Goal: Entertainment & Leisure: Consume media (video, audio)

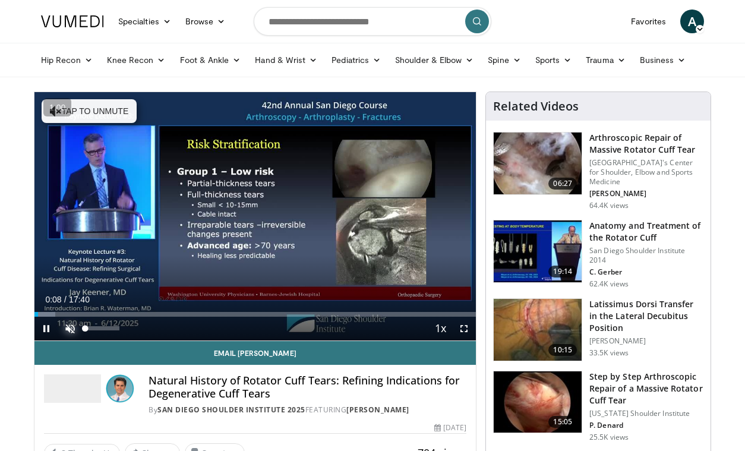
click at [65, 327] on span "Video Player" at bounding box center [70, 329] width 24 height 24
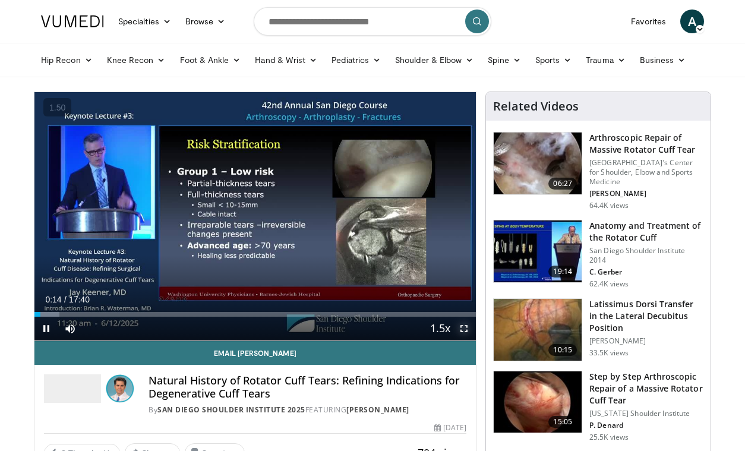
click at [463, 329] on span "Video Player" at bounding box center [464, 329] width 24 height 24
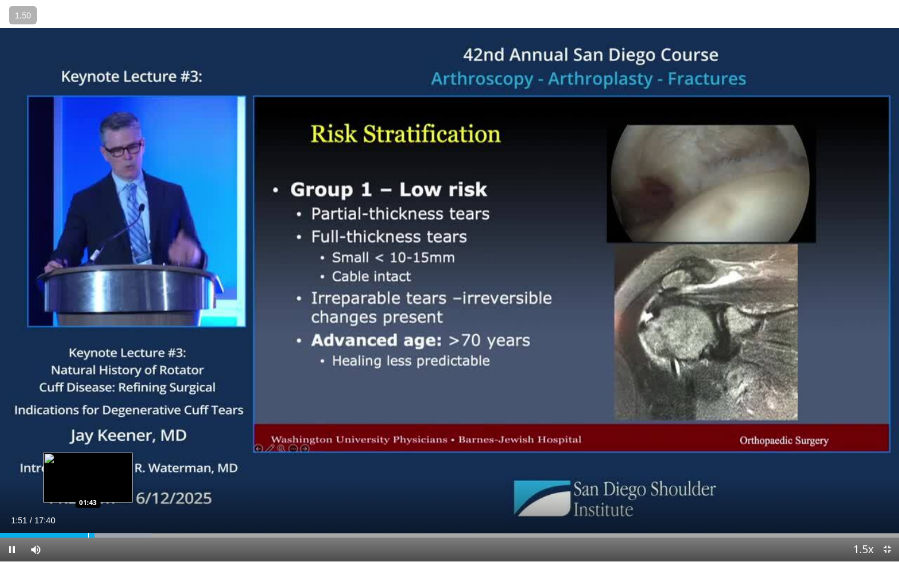
click at [88, 450] on div "Progress Bar" at bounding box center [88, 534] width 1 height 5
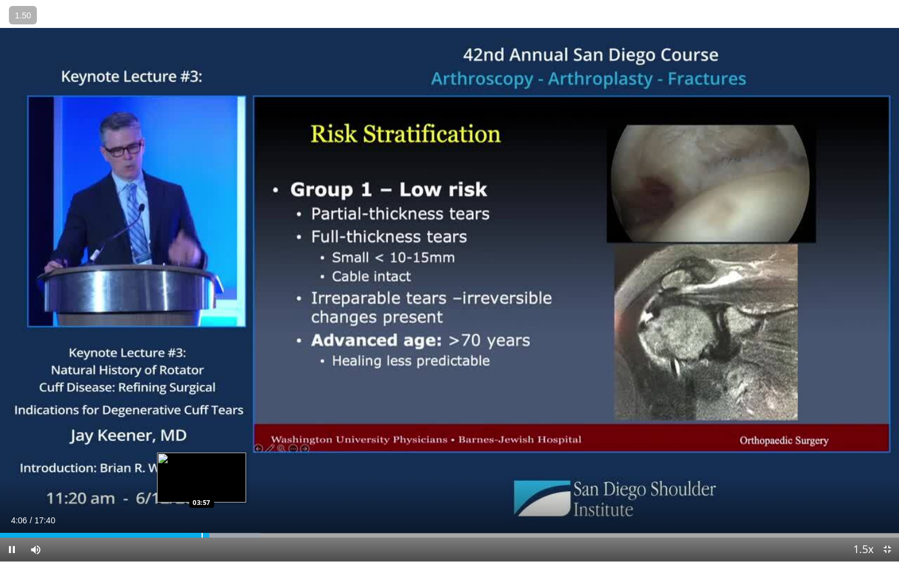
click at [201, 450] on div "Progress Bar" at bounding box center [201, 534] width 1 height 5
click at [196, 450] on div "Loaded : 28.99% 03:51 03:51" at bounding box center [449, 531] width 899 height 11
click at [188, 450] on div "Loaded : 28.99% 03:43 03:43" at bounding box center [449, 531] width 899 height 11
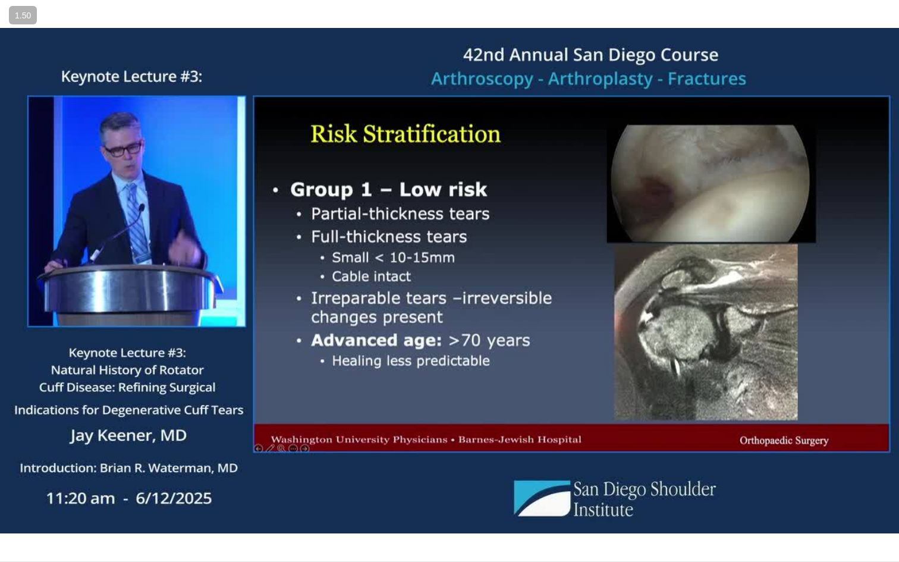
click at [229, 450] on div "10 seconds Tap to unmute" at bounding box center [449, 280] width 899 height 561
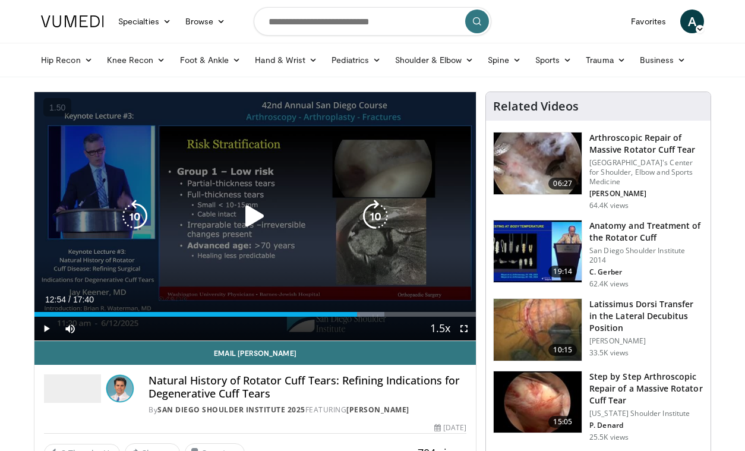
click at [327, 147] on div "10 seconds Tap to unmute" at bounding box center [255, 216] width 442 height 248
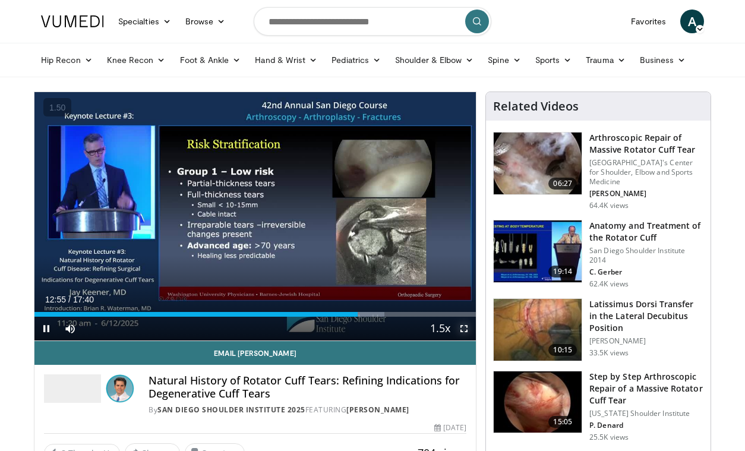
click at [467, 326] on span "Video Player" at bounding box center [464, 329] width 24 height 24
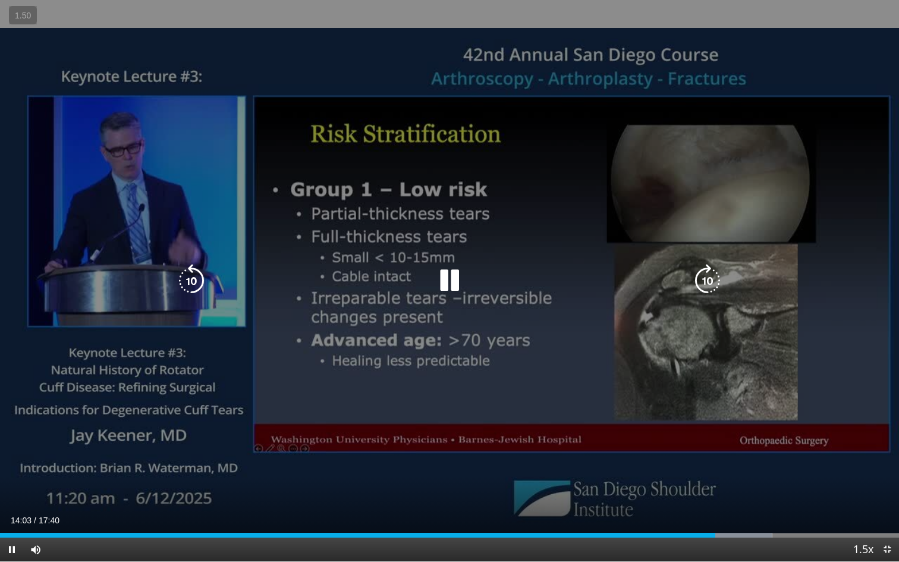
click at [455, 291] on icon "Video Player" at bounding box center [449, 280] width 33 height 33
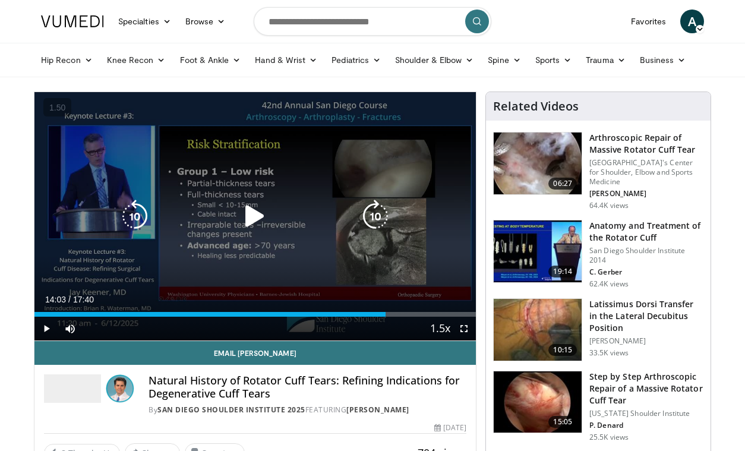
click at [248, 210] on icon "Video Player" at bounding box center [254, 216] width 33 height 33
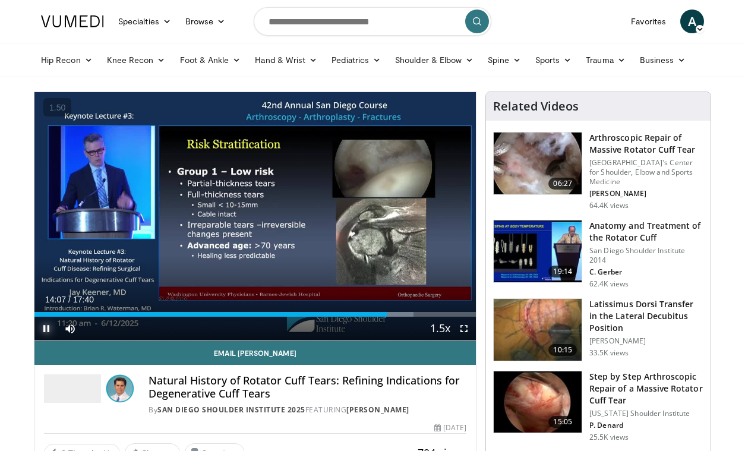
click at [48, 328] on span "Video Player" at bounding box center [46, 329] width 24 height 24
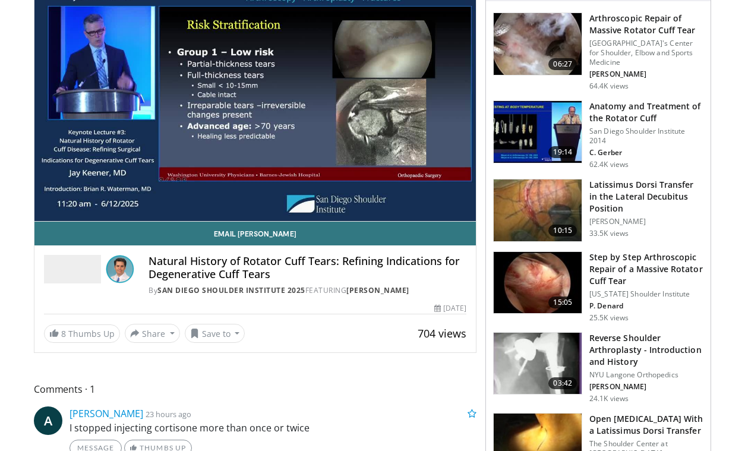
scroll to position [121, 0]
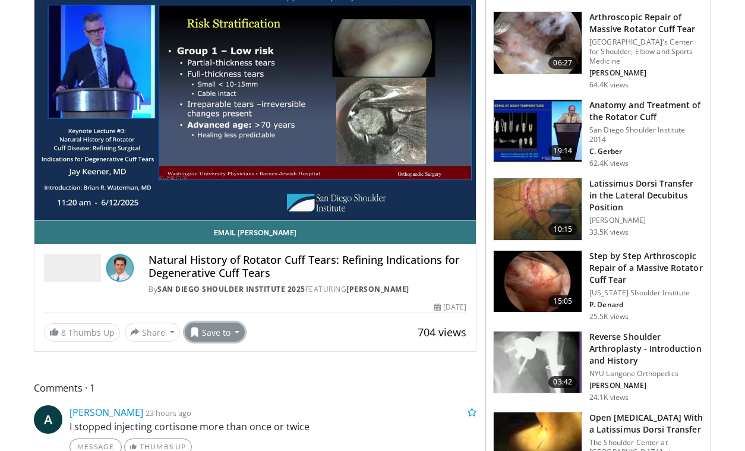
click at [220, 332] on button "Save to" at bounding box center [215, 332] width 61 height 19
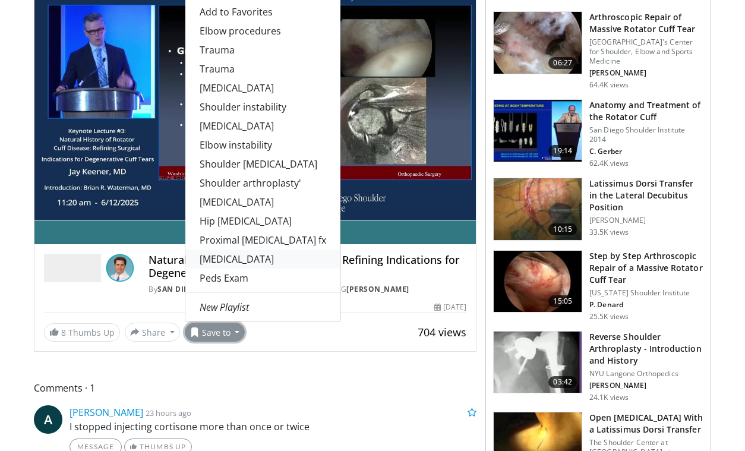
click at [247, 264] on link "[MEDICAL_DATA]" at bounding box center [262, 259] width 155 height 19
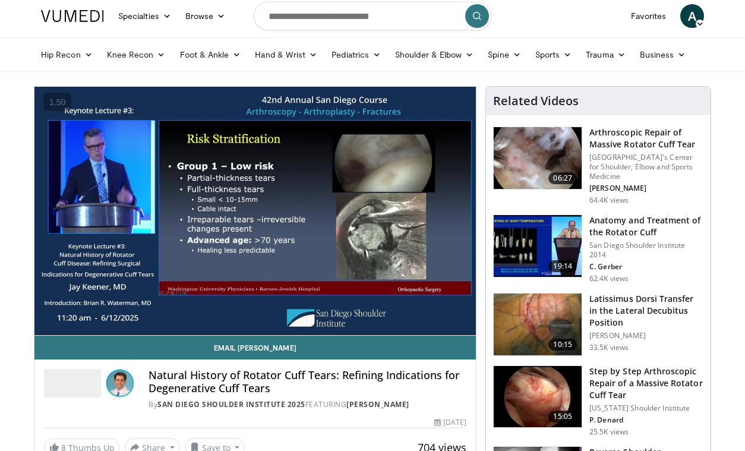
scroll to position [0, 0]
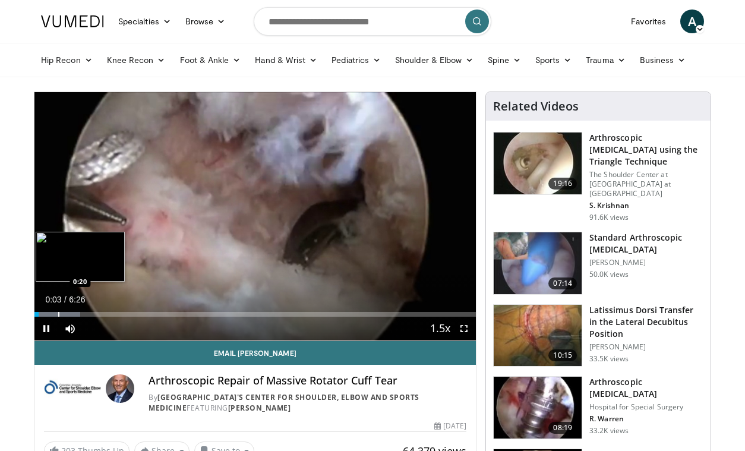
click at [58, 312] on div "Progress Bar" at bounding box center [58, 314] width 1 height 5
click at [69, 313] on div "Progress Bar" at bounding box center [69, 314] width 1 height 5
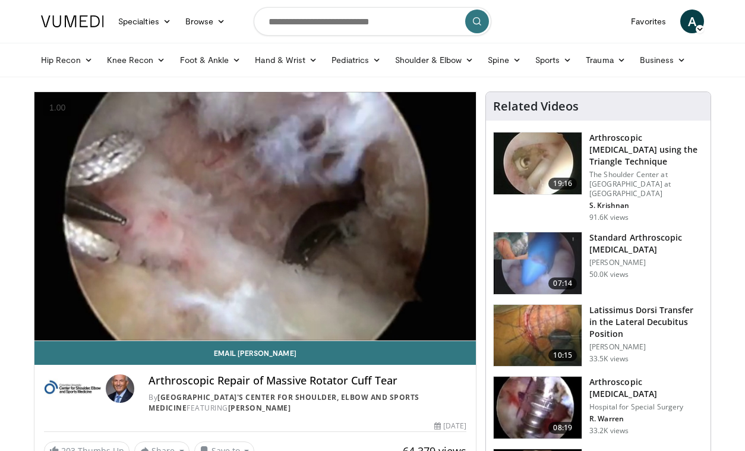
click at [89, 312] on div "10 seconds Tap to unmute" at bounding box center [255, 216] width 442 height 248
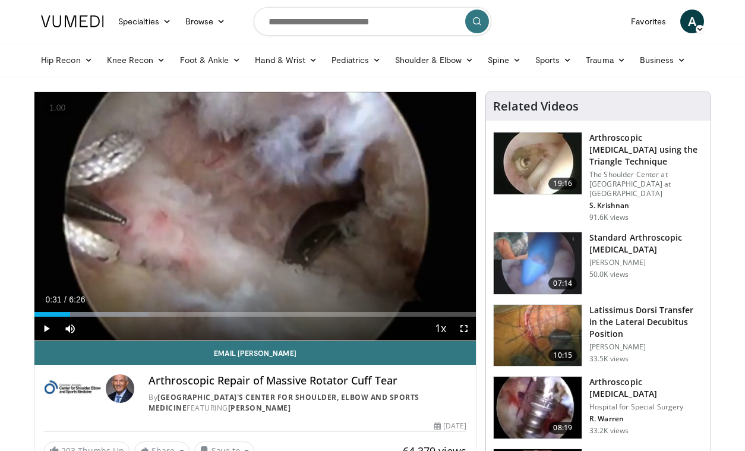
click at [93, 15] on img at bounding box center [72, 21] width 63 height 12
